Goal: Information Seeking & Learning: Learn about a topic

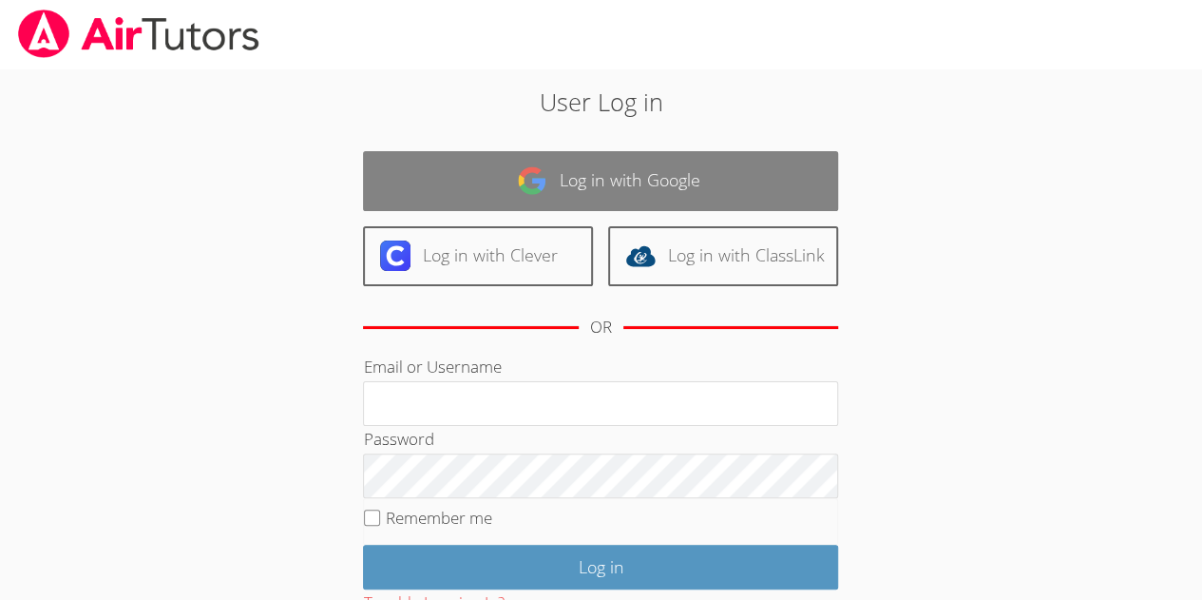
click at [706, 181] on link "Log in with Google" at bounding box center [600, 181] width 475 height 60
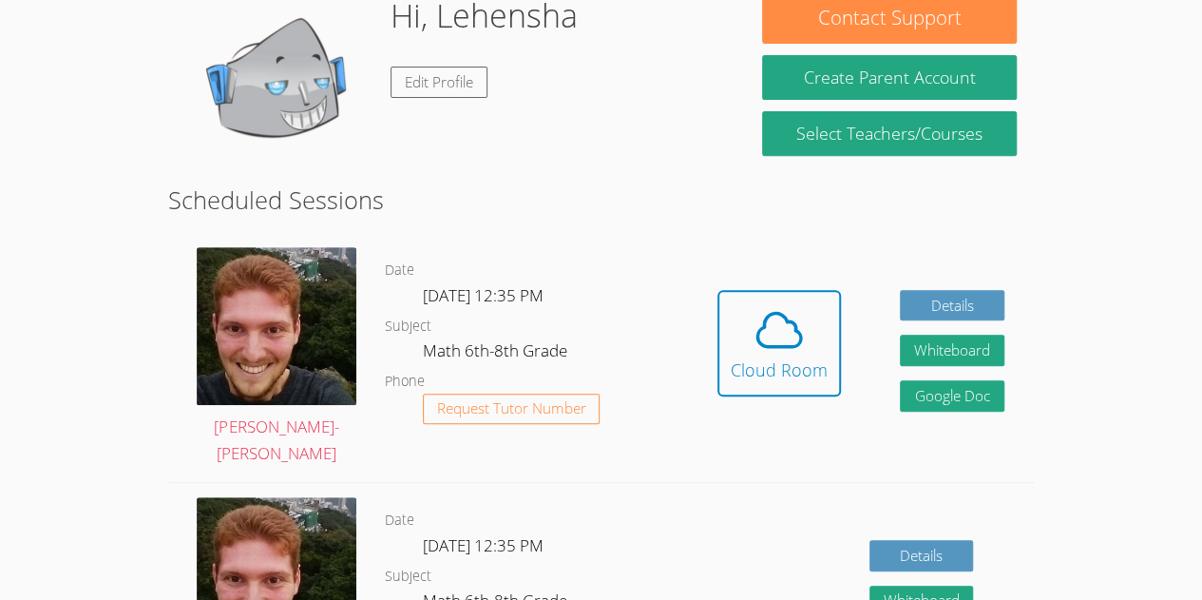
scroll to position [318, 0]
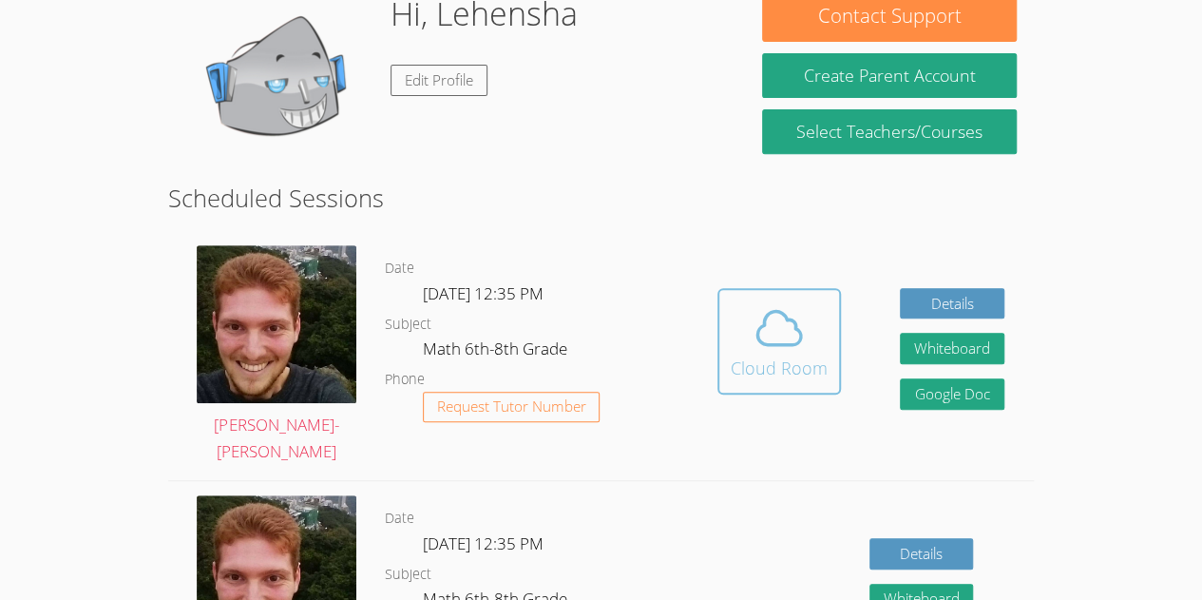
click at [724, 351] on button "Cloud Room" at bounding box center [779, 341] width 124 height 106
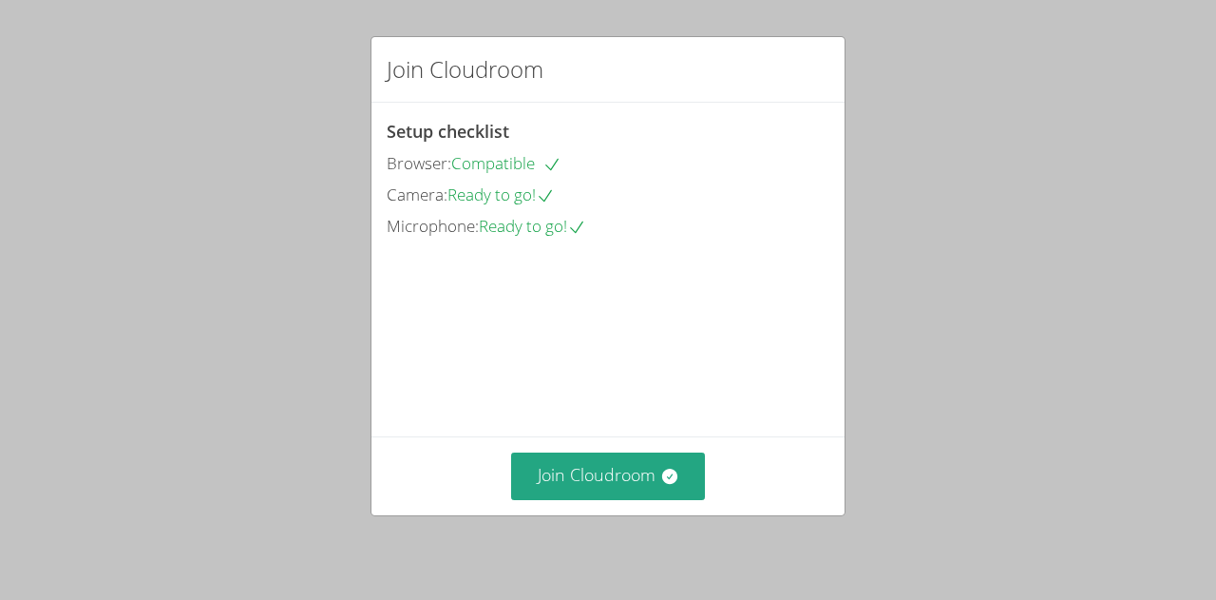
click at [599, 510] on div "Join Cloudroom" at bounding box center [608, 475] width 473 height 78
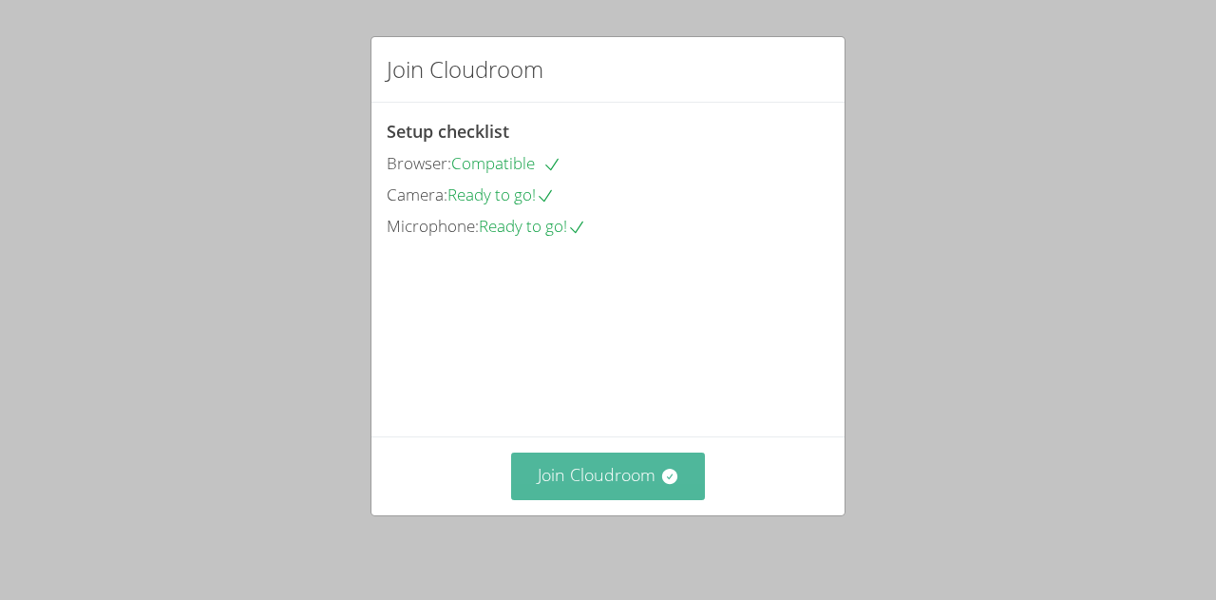
click at [599, 473] on button "Join Cloudroom" at bounding box center [608, 475] width 195 height 47
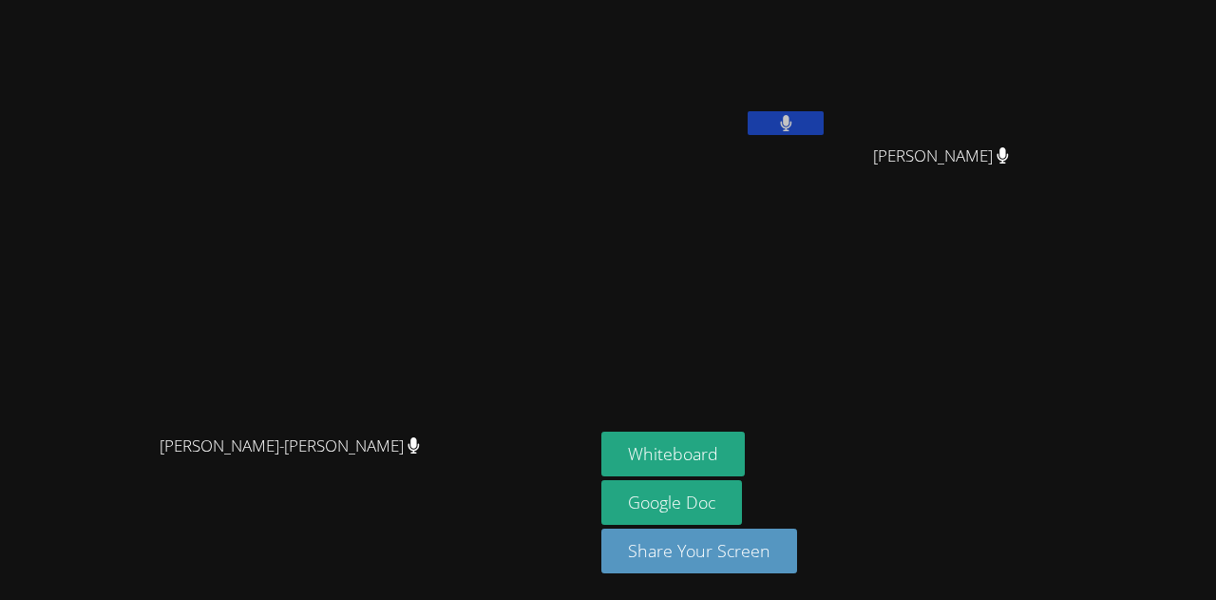
click at [824, 127] on button at bounding box center [786, 123] width 76 height 24
click at [796, 116] on icon at bounding box center [786, 123] width 20 height 16
click at [824, 119] on button at bounding box center [786, 123] width 76 height 24
click at [842, 430] on aside "Lehensha Morose Hans Leissa Fenelus Hans Leissa Fenelus Amanda Vieira Ramos Ama…" at bounding box center [831, 300] width 475 height 600
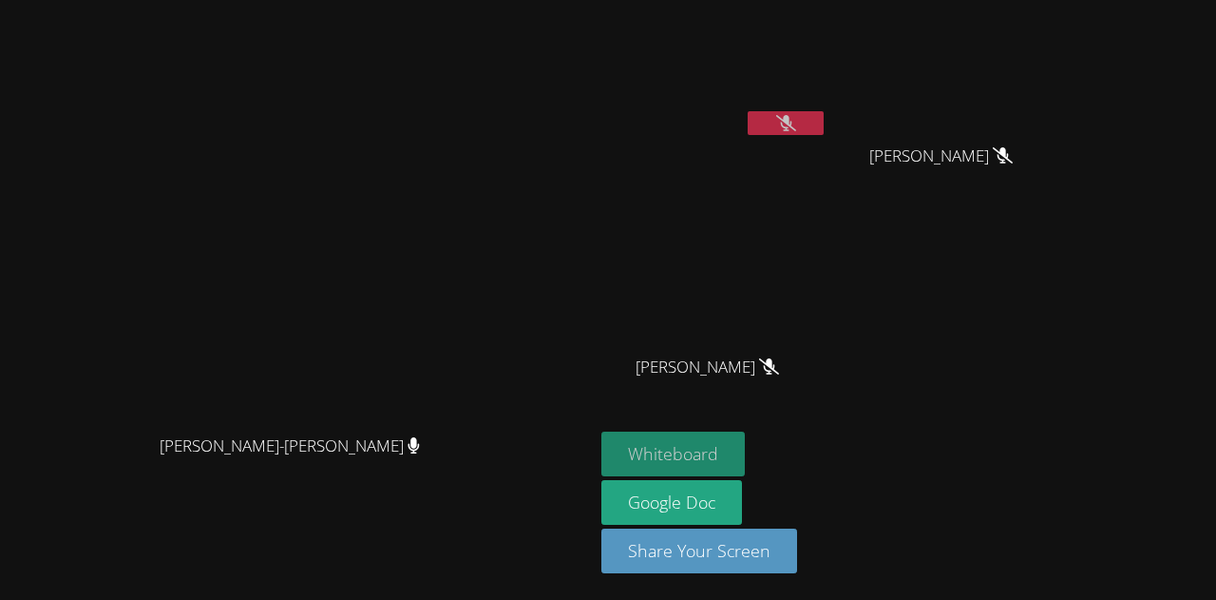
click at [745, 452] on button "Whiteboard" at bounding box center [673, 453] width 143 height 45
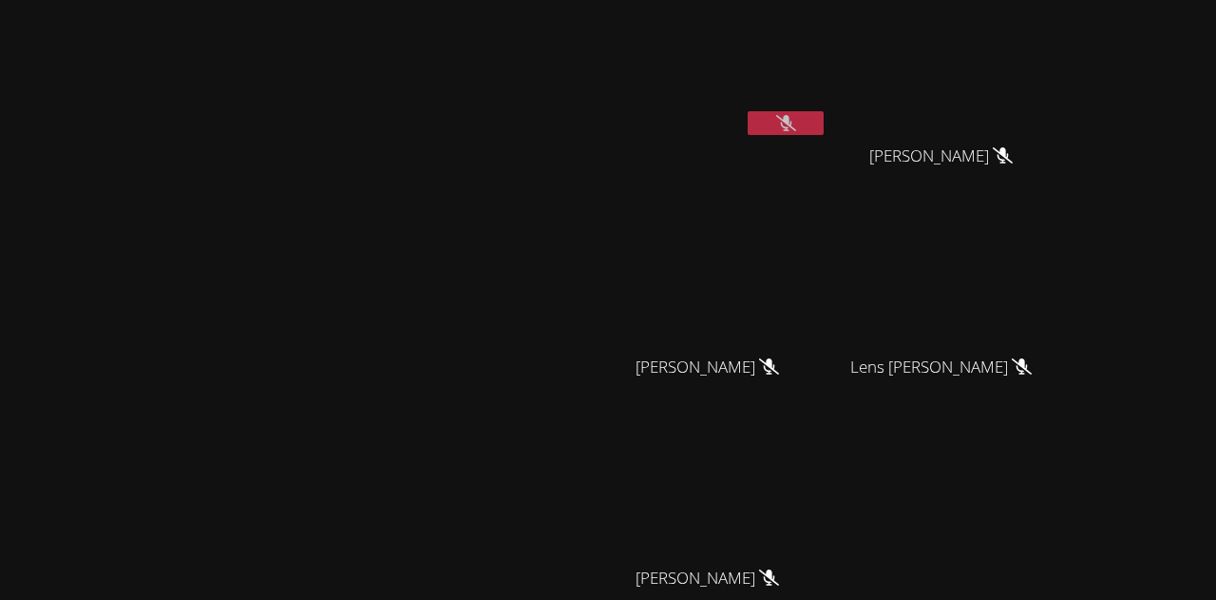
scroll to position [199, 0]
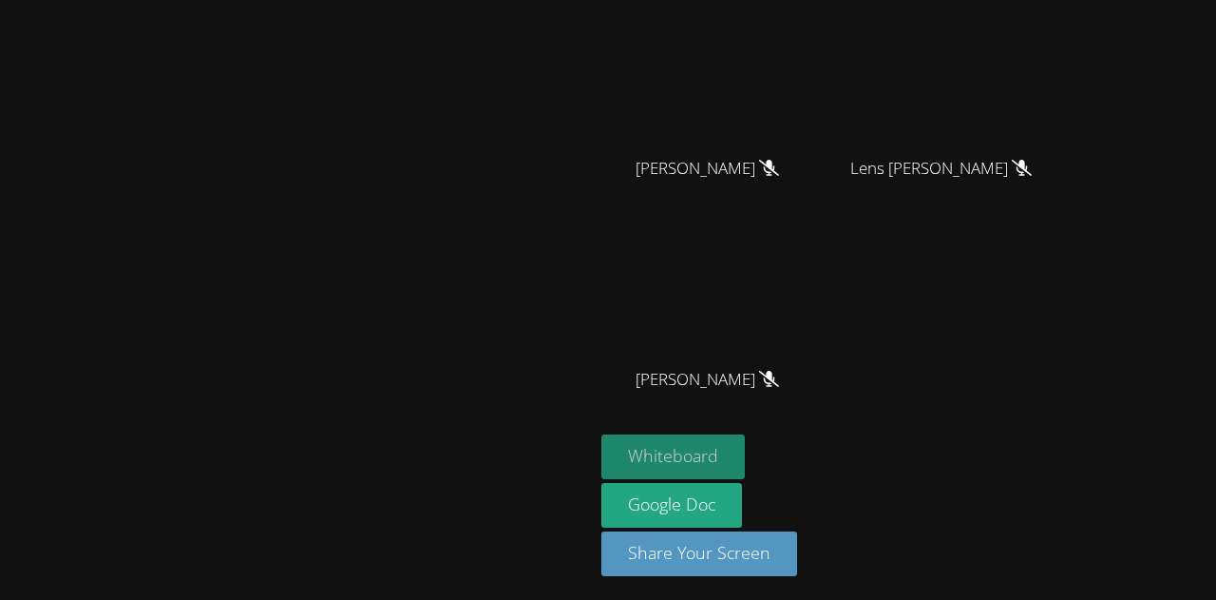
click at [745, 454] on button "Whiteboard" at bounding box center [673, 456] width 143 height 45
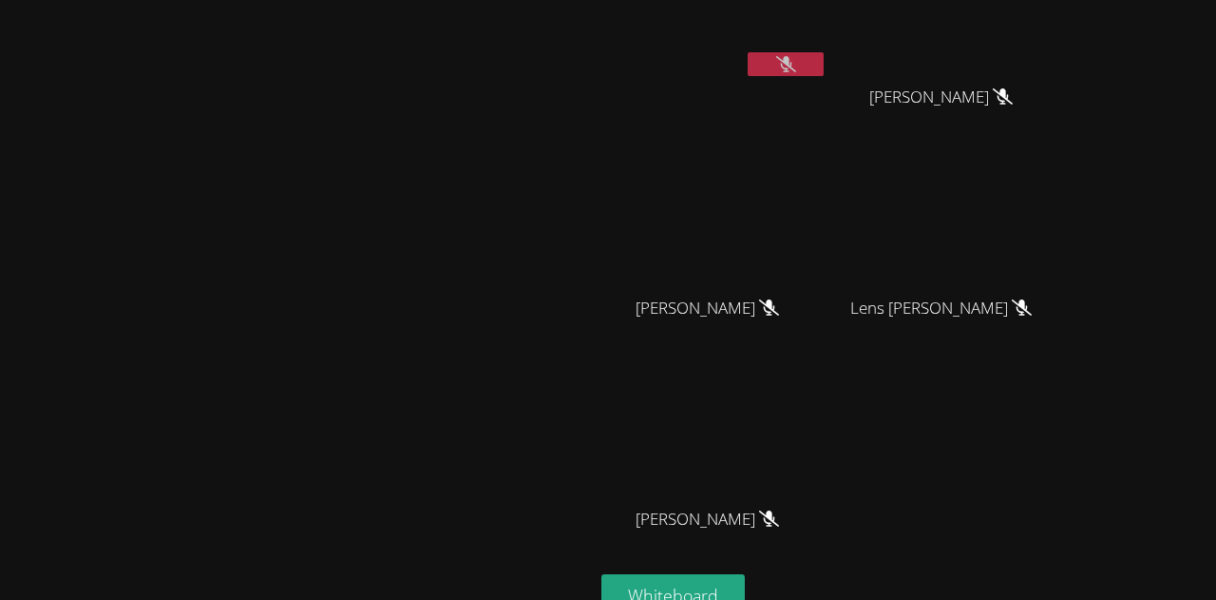
scroll to position [0, 0]
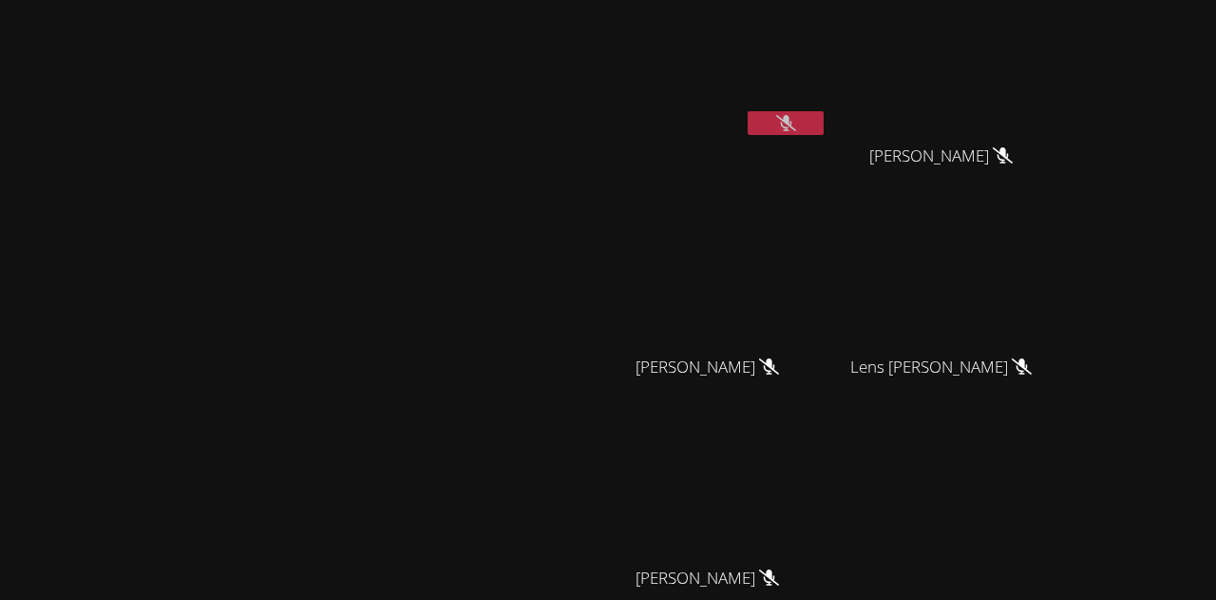
click at [1032, 175] on div "Hans Leissa Fenelus" at bounding box center [948, 173] width 226 height 76
click at [1061, 57] on video at bounding box center [948, 71] width 226 height 127
click at [828, 316] on video at bounding box center [715, 282] width 226 height 127
click at [828, 468] on video at bounding box center [715, 493] width 226 height 127
click at [1061, 78] on video at bounding box center [948, 71] width 226 height 127
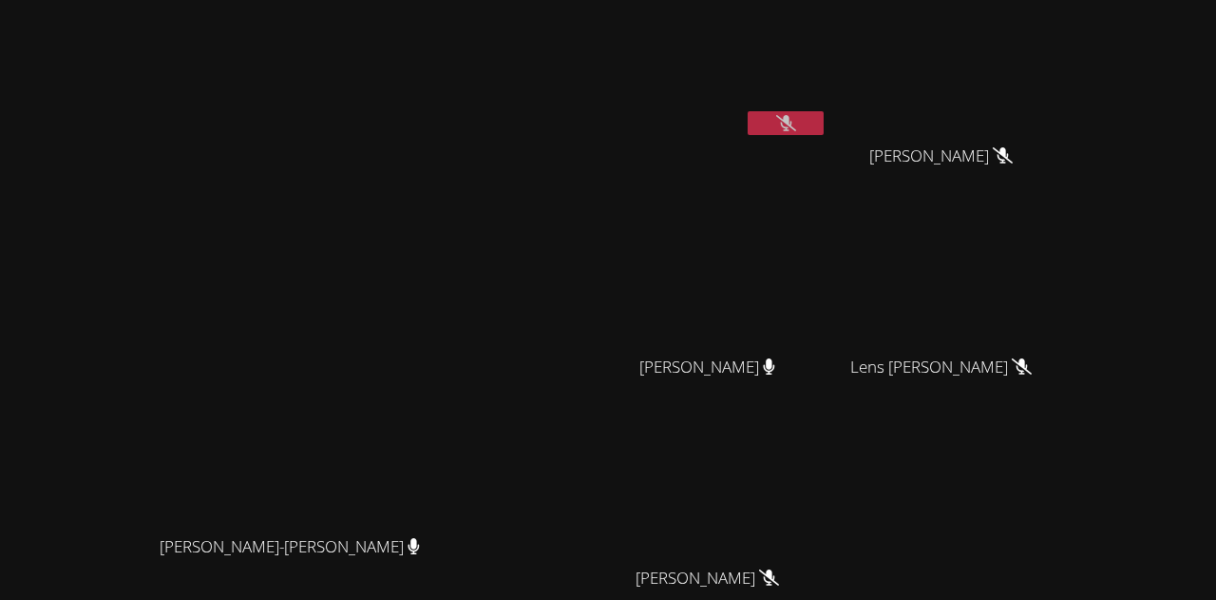
click at [828, 290] on video at bounding box center [715, 282] width 226 height 127
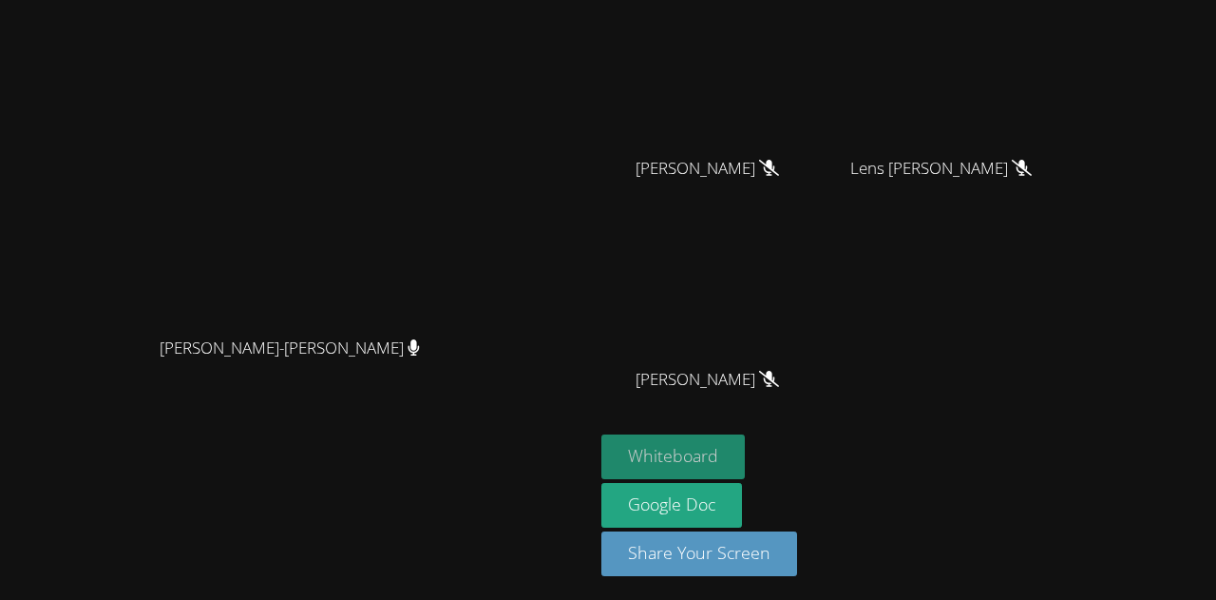
click at [745, 471] on button "Whiteboard" at bounding box center [673, 456] width 143 height 45
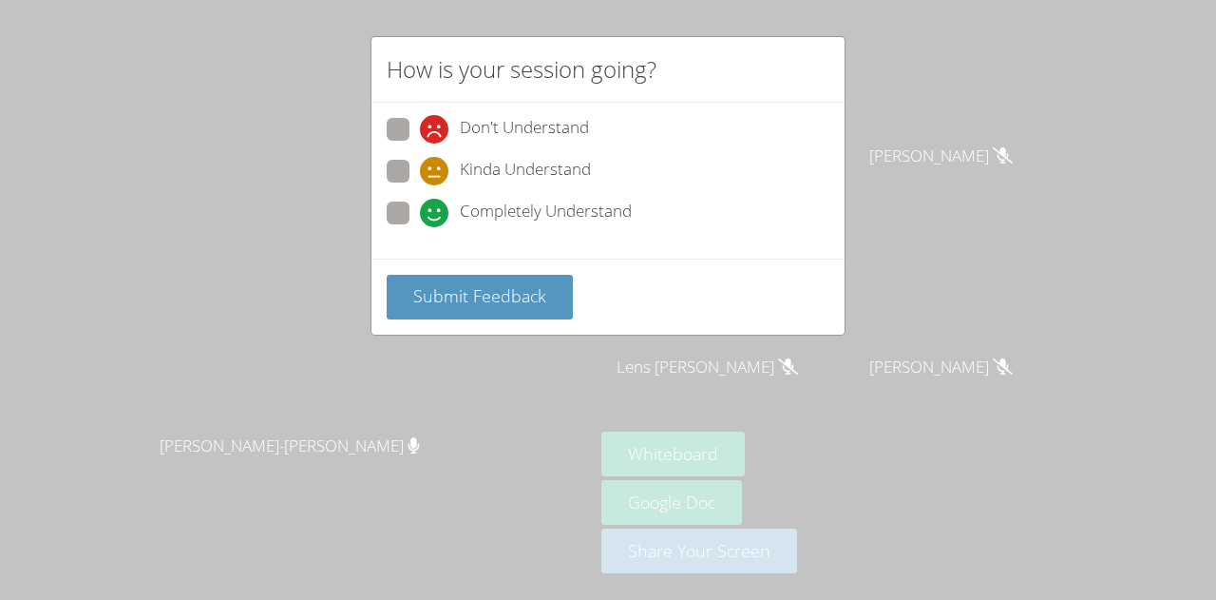
click at [420, 227] on span at bounding box center [420, 227] width 0 height 0
click at [420, 203] on input "Completely Understand" at bounding box center [428, 209] width 16 height 16
radio input "true"
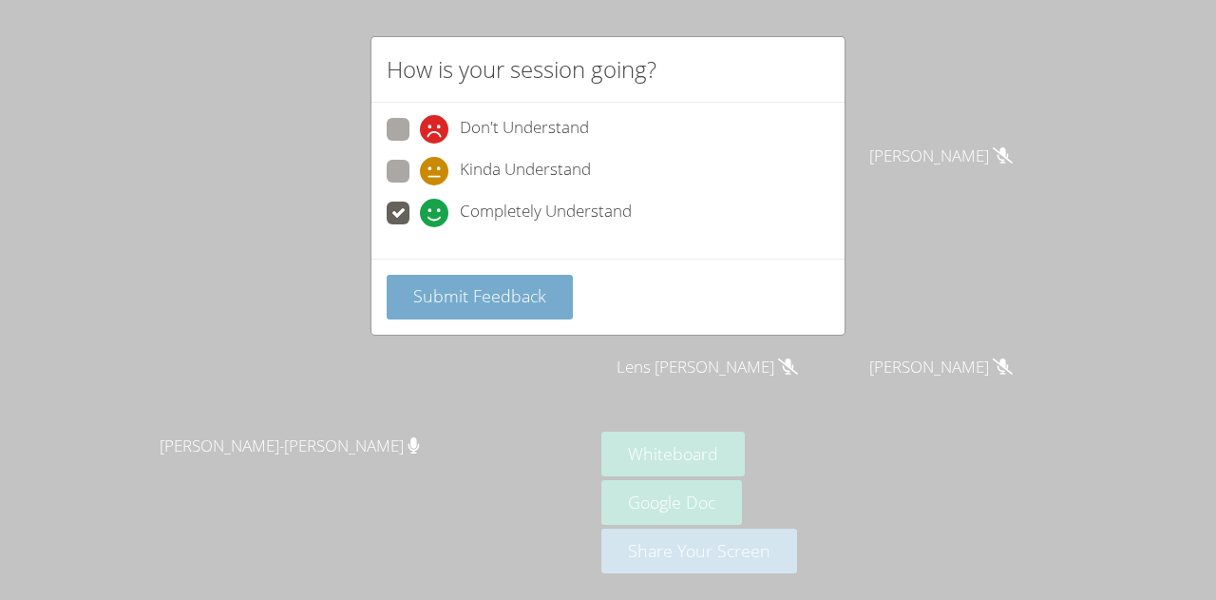
click at [483, 284] on span "Submit Feedback" at bounding box center [479, 295] width 133 height 23
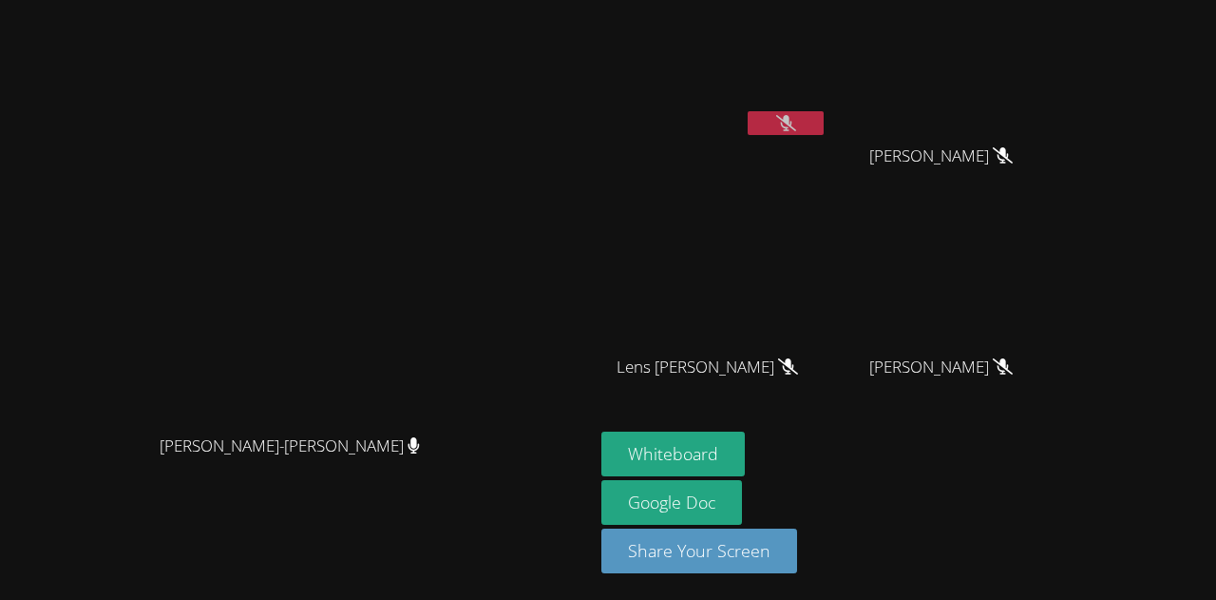
click at [828, 108] on video at bounding box center [715, 71] width 226 height 127
click at [824, 132] on button at bounding box center [786, 123] width 76 height 24
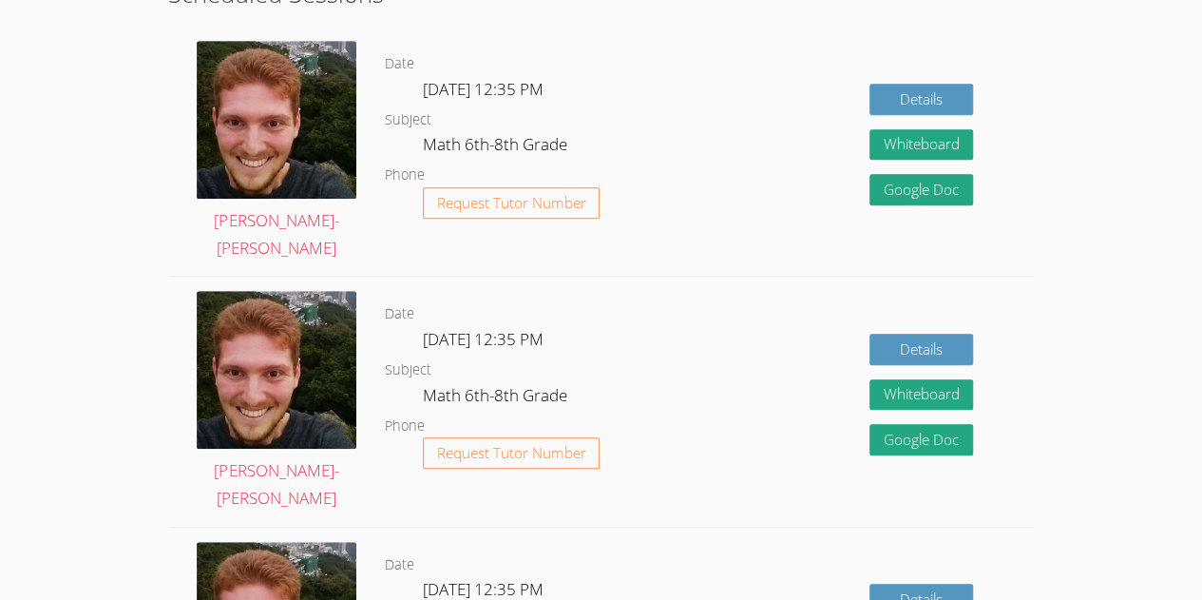
scroll to position [458, 0]
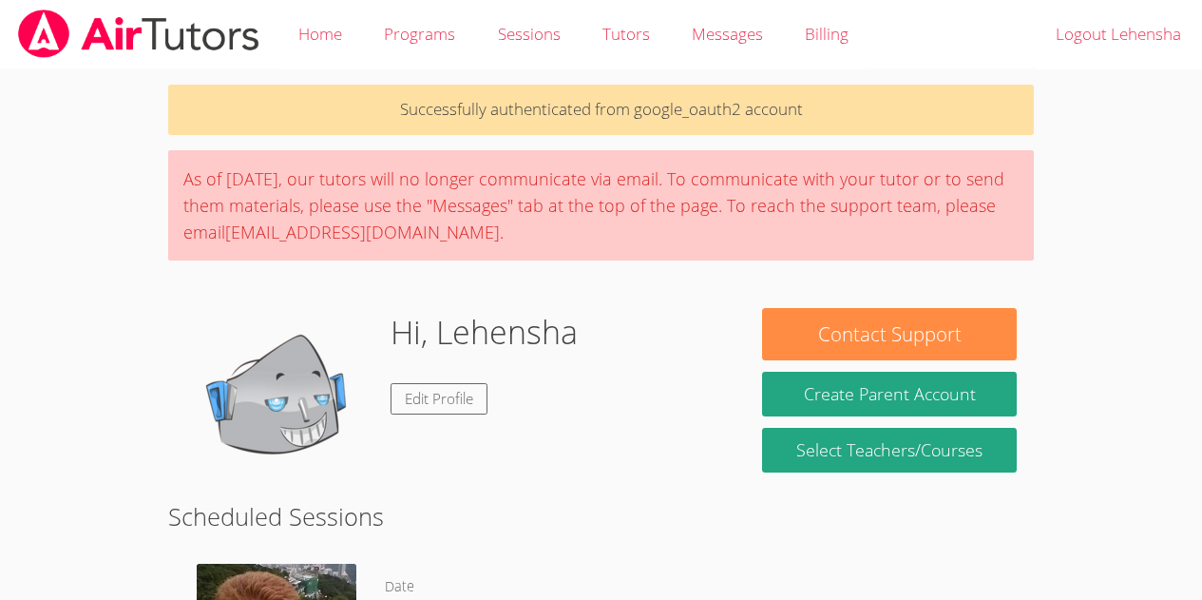
scroll to position [318, 0]
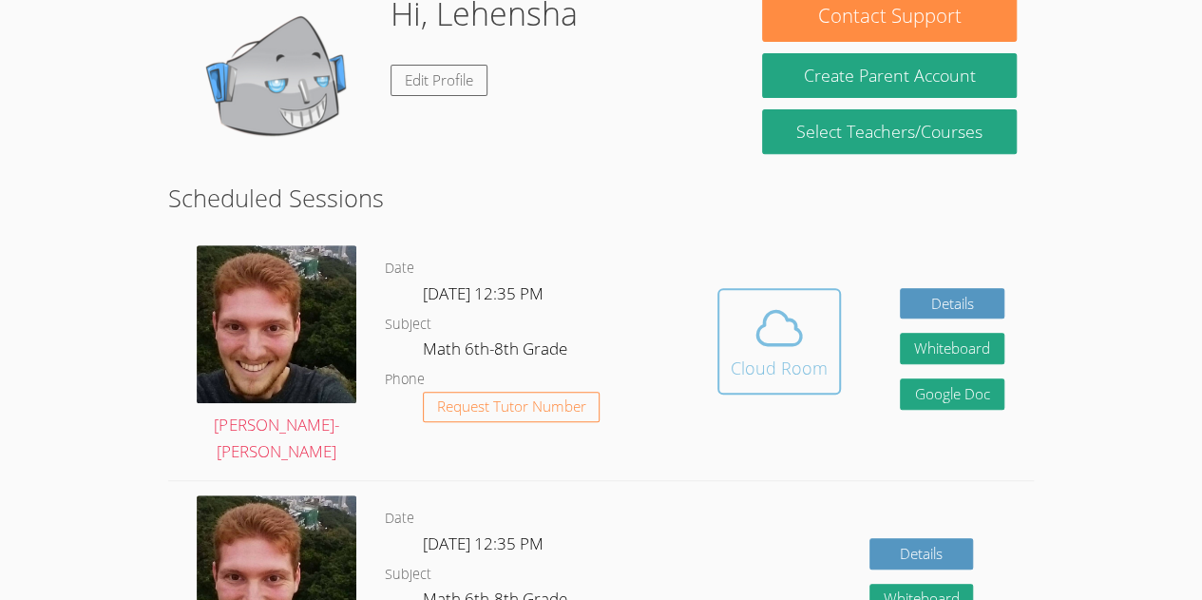
click at [779, 352] on icon at bounding box center [779, 327] width 53 height 53
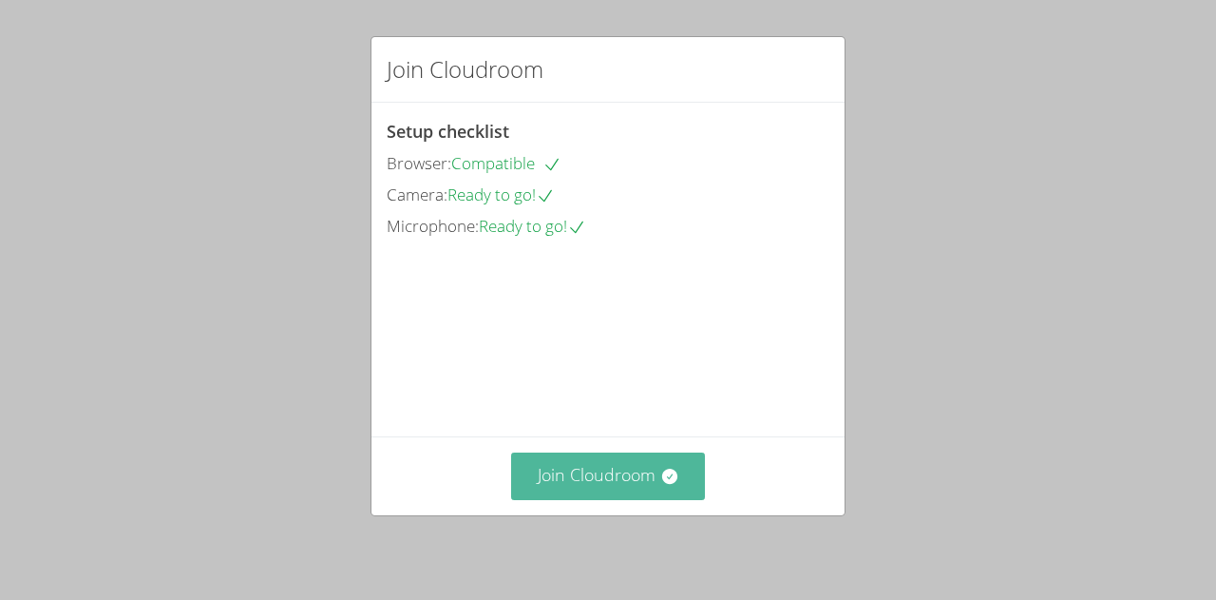
click at [608, 488] on button "Join Cloudroom" at bounding box center [608, 475] width 195 height 47
